Goal: Task Accomplishment & Management: Manage account settings

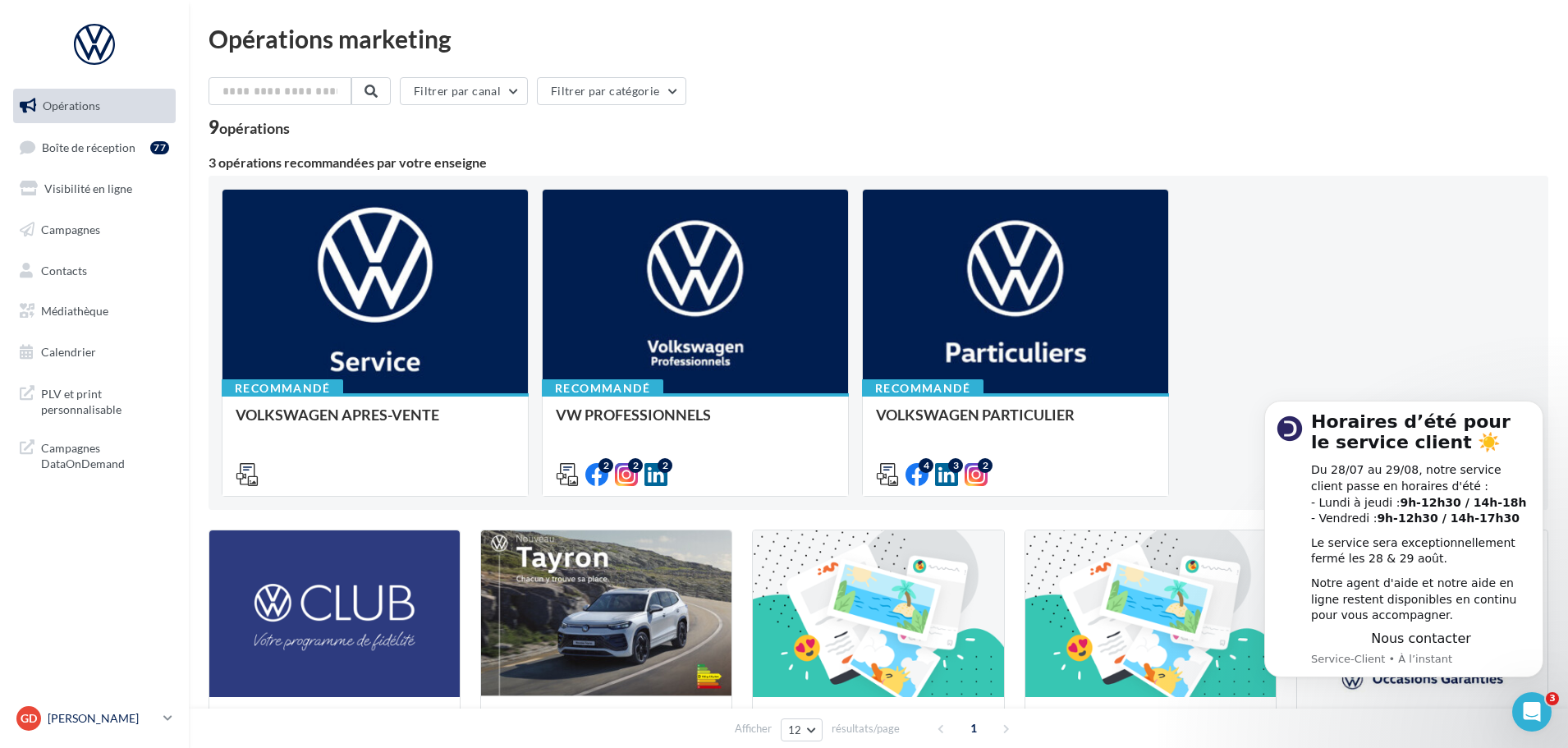
click at [98, 710] on p "[PERSON_NAME]" at bounding box center [101, 718] width 109 height 16
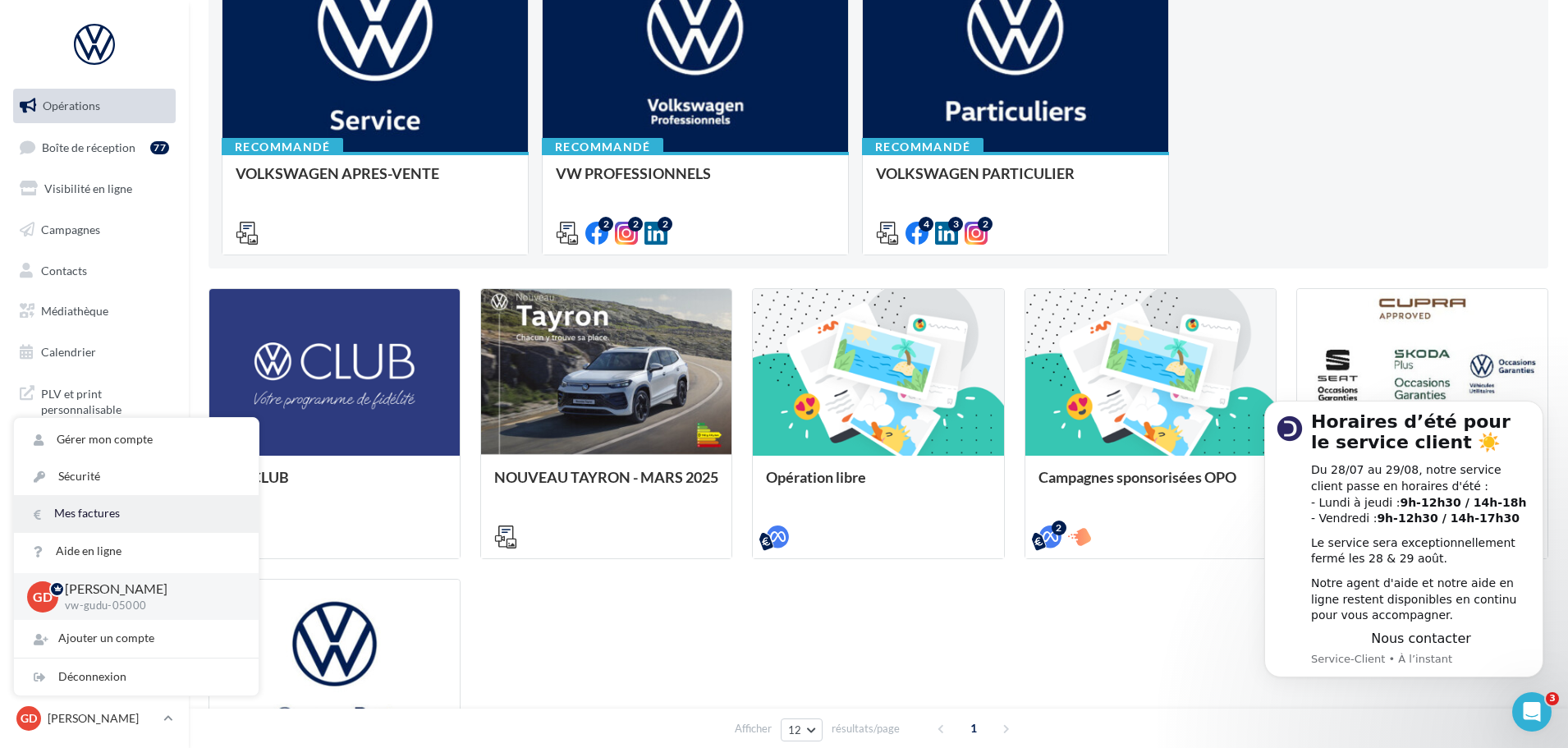
scroll to position [246, 0]
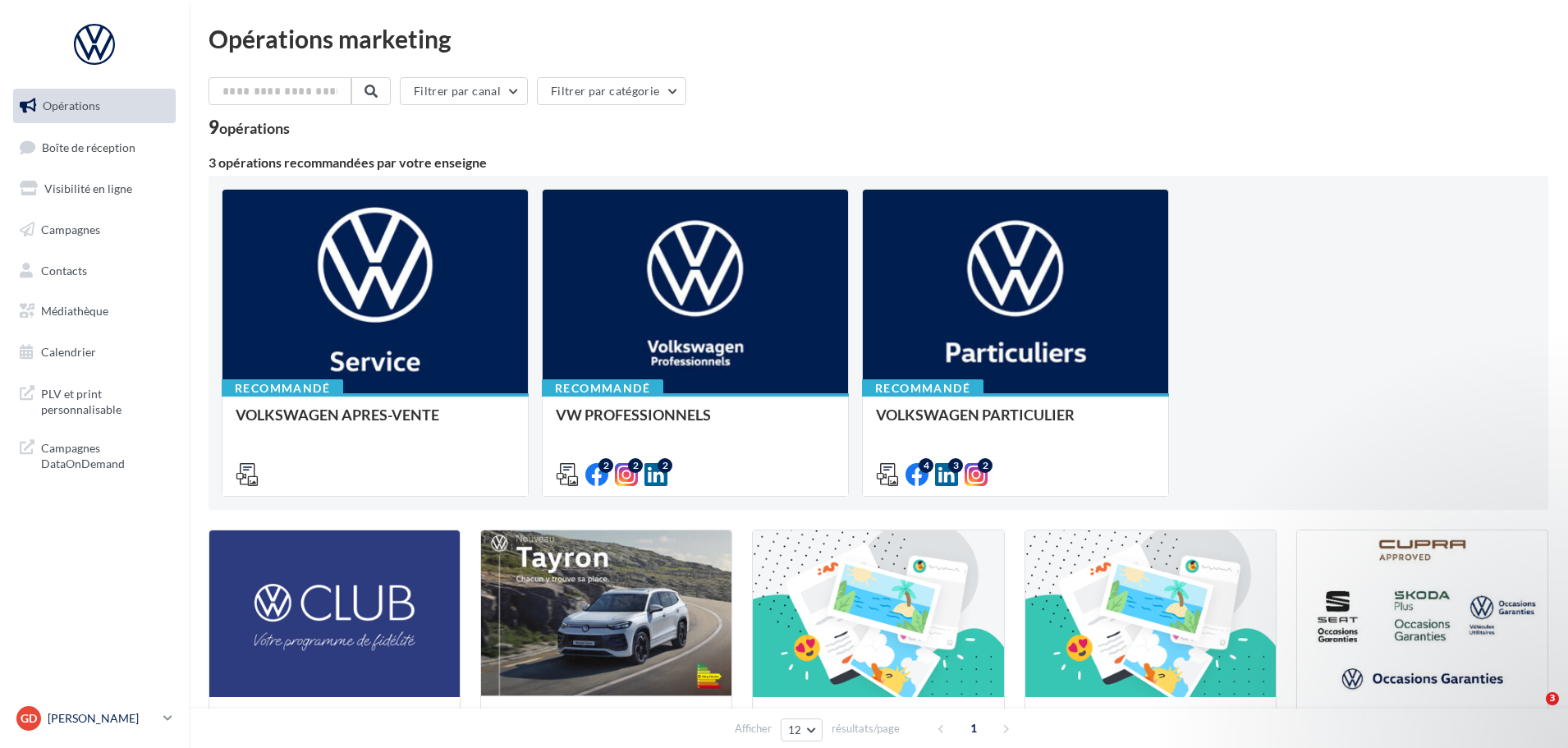
click at [100, 719] on p "[PERSON_NAME]" at bounding box center [101, 718] width 109 height 16
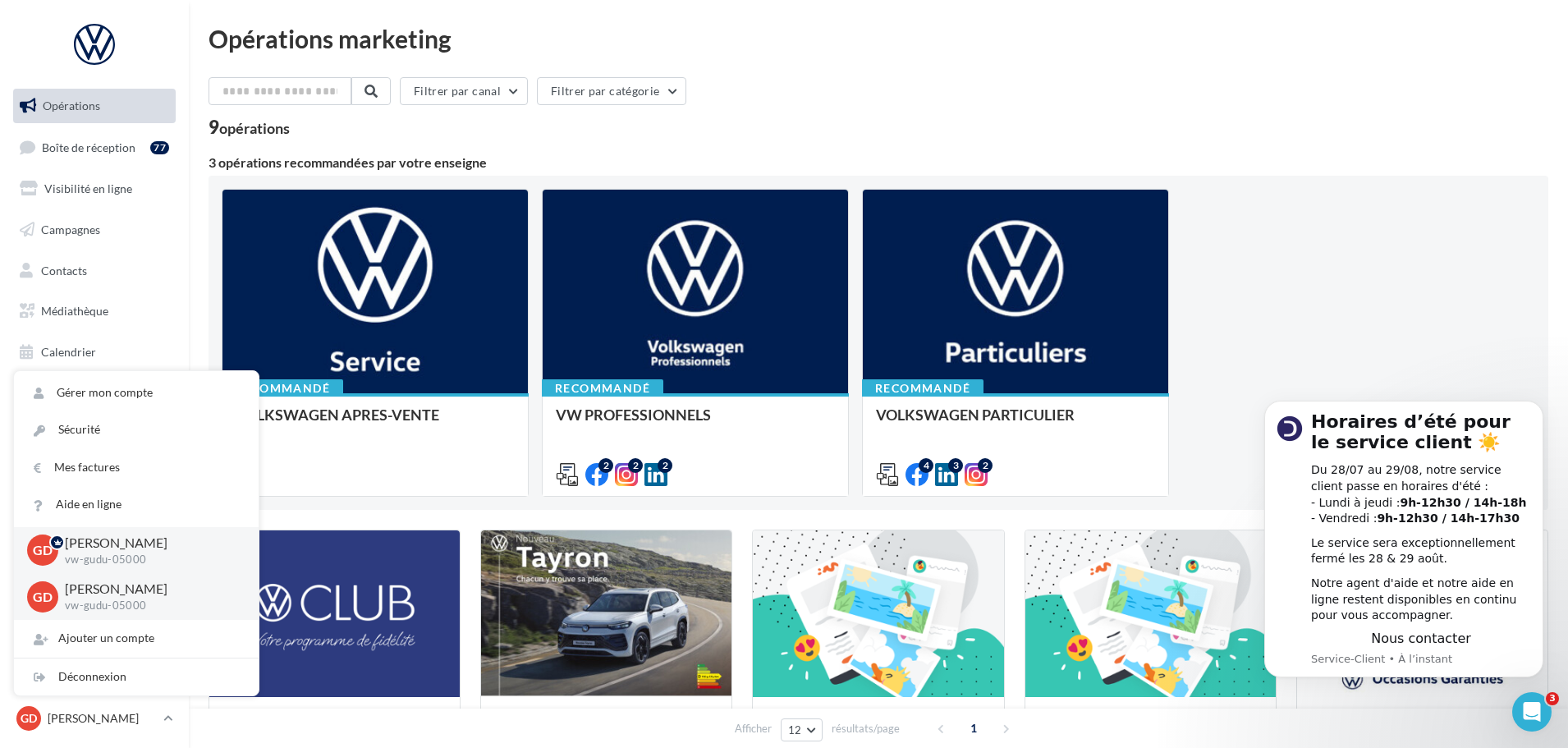
click at [826, 100] on div "Filtrer par canal Filtrer par catégorie" at bounding box center [878, 94] width 1340 height 34
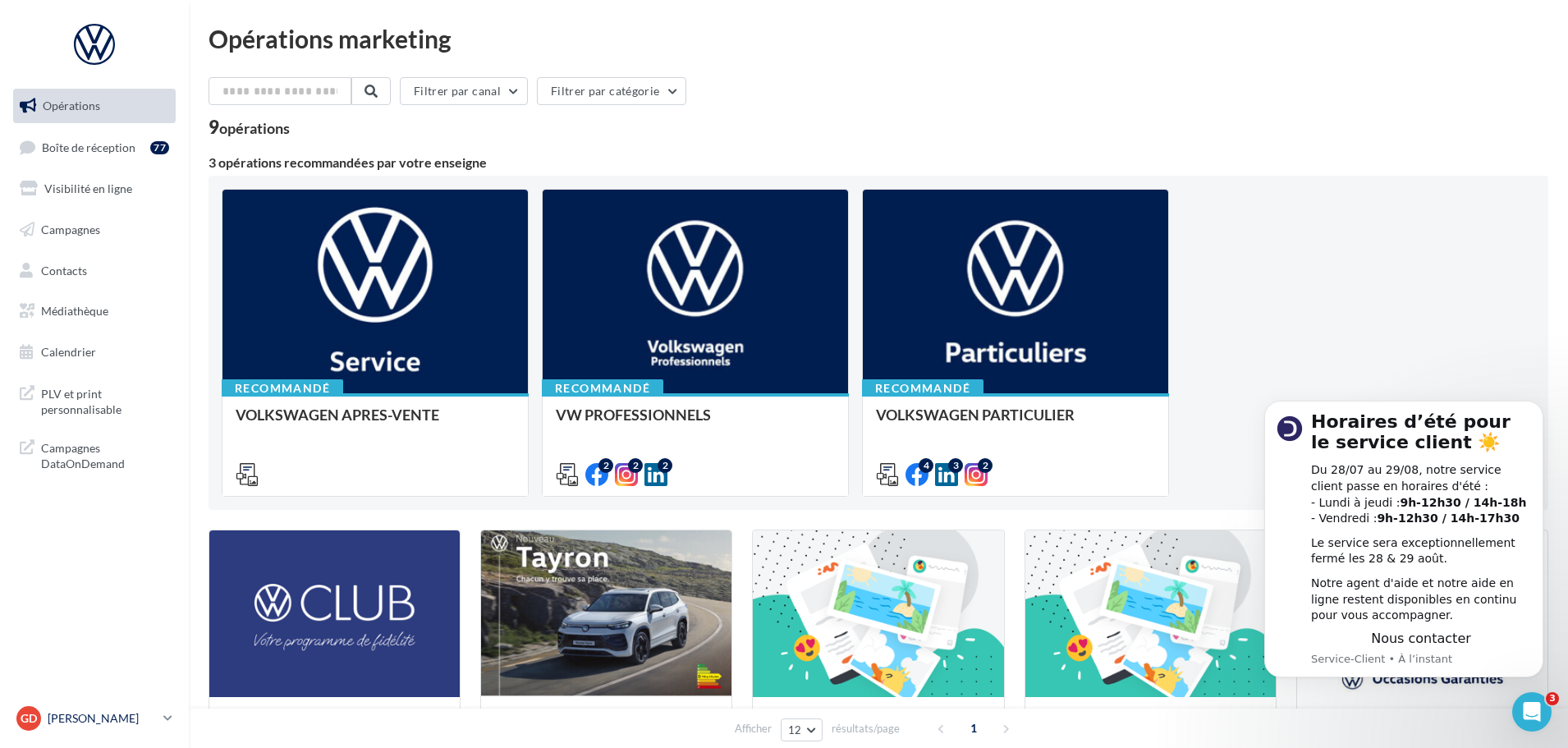
drag, startPoint x: 86, startPoint y: 724, endPoint x: 105, endPoint y: 715, distance: 21.0
click at [86, 724] on p "[PERSON_NAME]" at bounding box center [101, 718] width 109 height 16
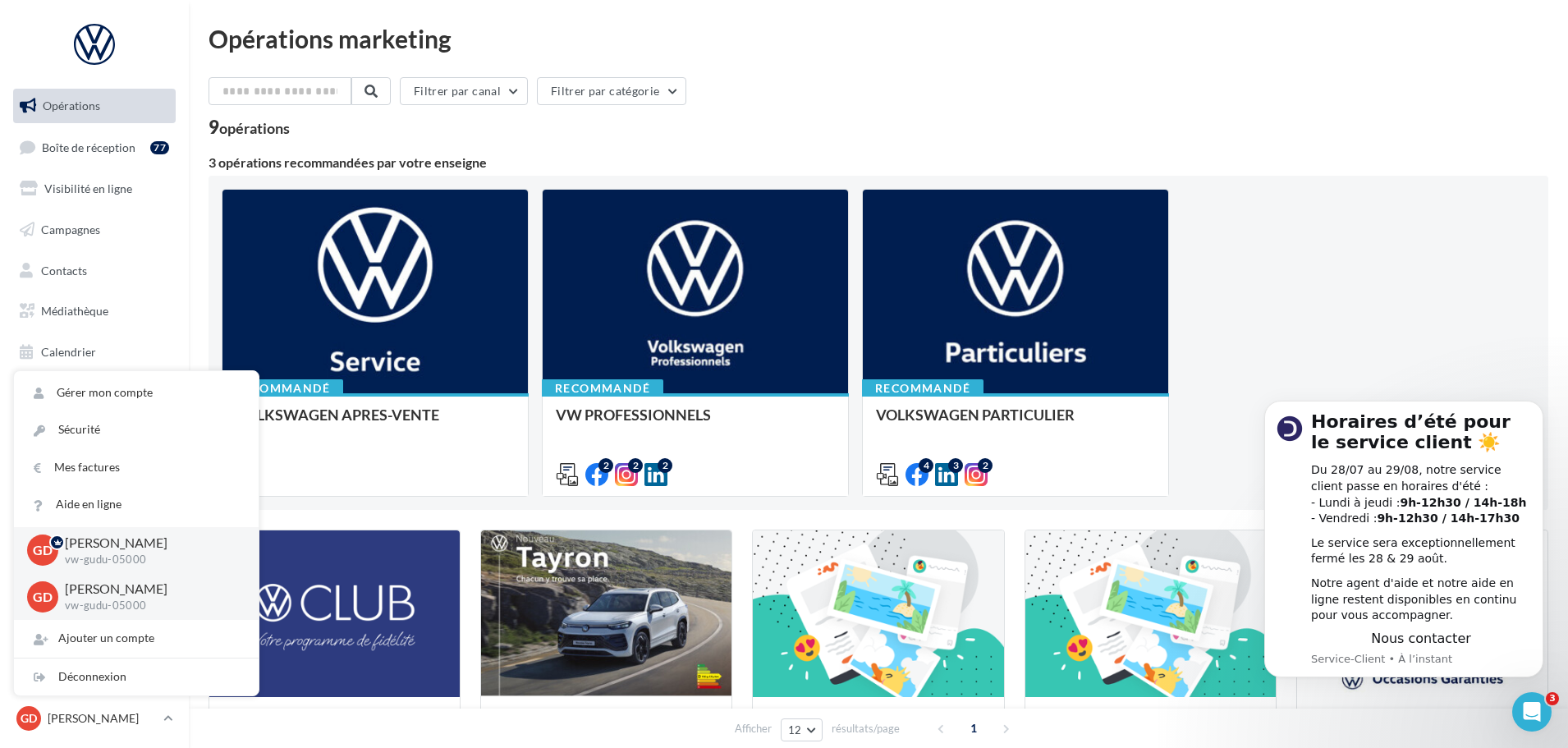
click at [103, 540] on p "[PERSON_NAME]" at bounding box center [148, 543] width 167 height 19
click at [114, 593] on p "[PERSON_NAME]" at bounding box center [148, 588] width 167 height 19
click at [111, 674] on div "Déconnexion" at bounding box center [136, 676] width 245 height 37
